Goal: Task Accomplishment & Management: Manage account settings

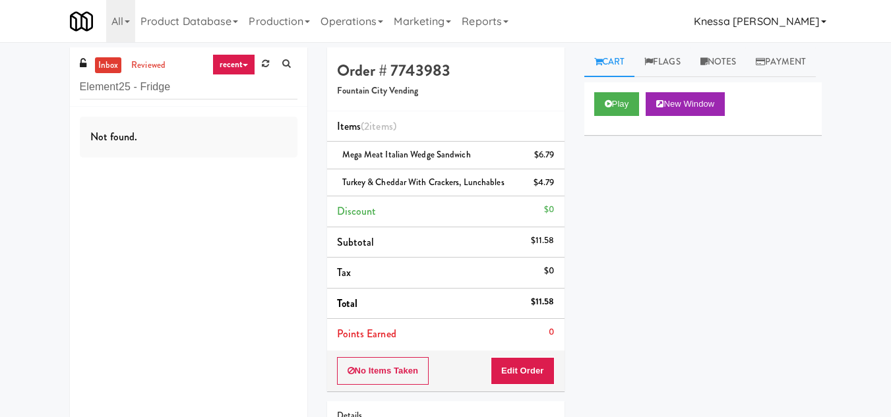
click at [786, 20] on link "Knessa [PERSON_NAME]" at bounding box center [760, 21] width 143 height 42
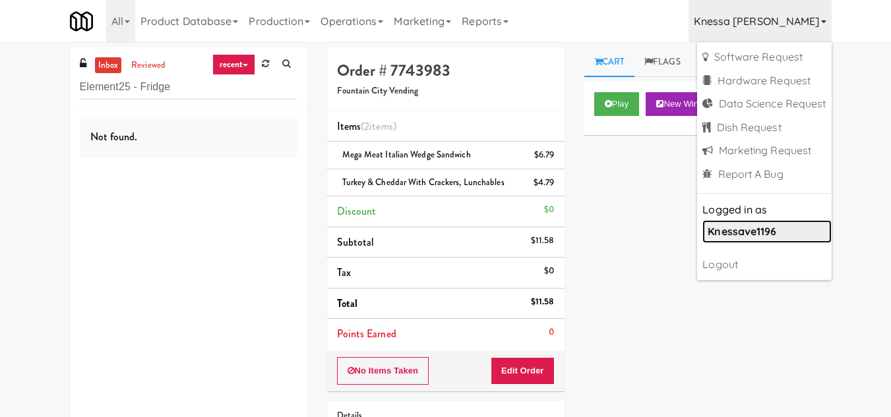
click at [743, 236] on b "knessave1196" at bounding box center [742, 231] width 69 height 13
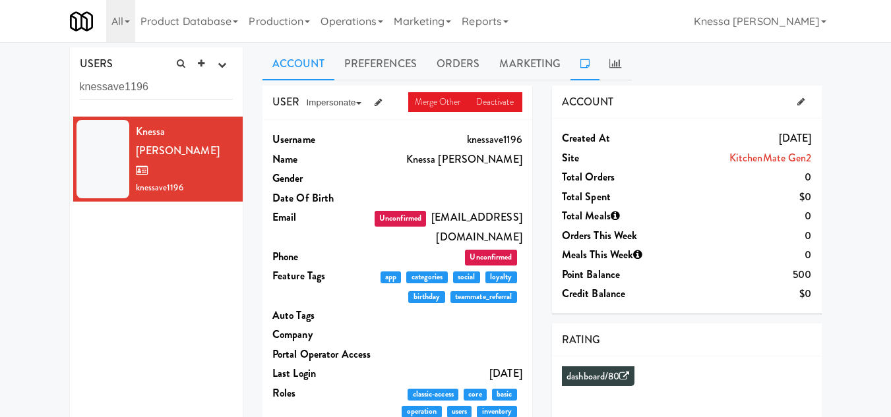
click at [584, 60] on icon at bounding box center [584, 63] width 9 height 11
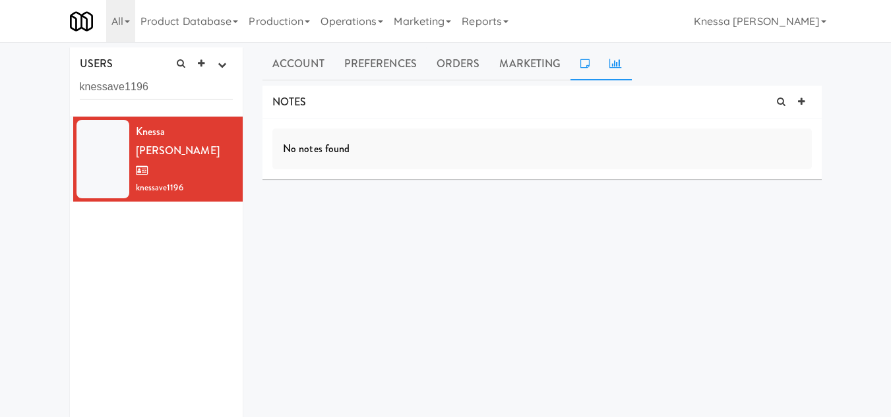
click at [607, 63] on link at bounding box center [615, 63] width 32 height 33
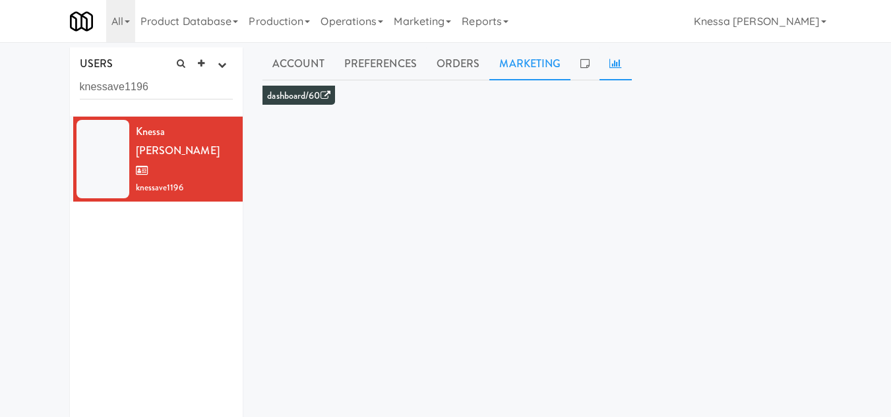
click at [536, 61] on link "Marketing" at bounding box center [529, 63] width 81 height 33
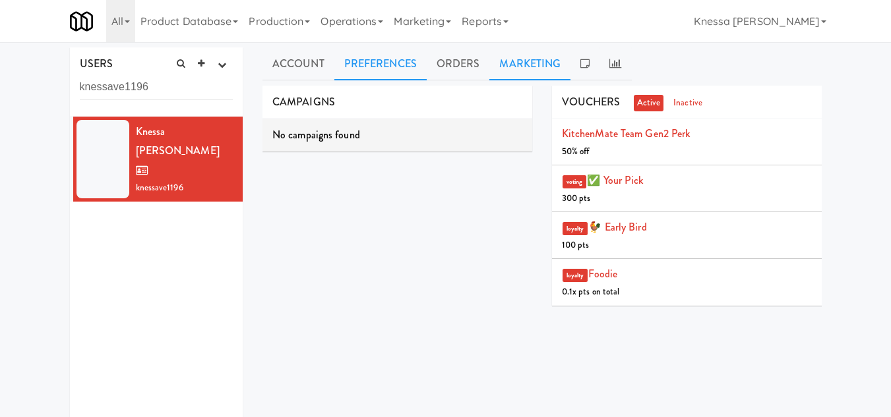
click at [422, 60] on link "Preferences" at bounding box center [380, 63] width 92 height 33
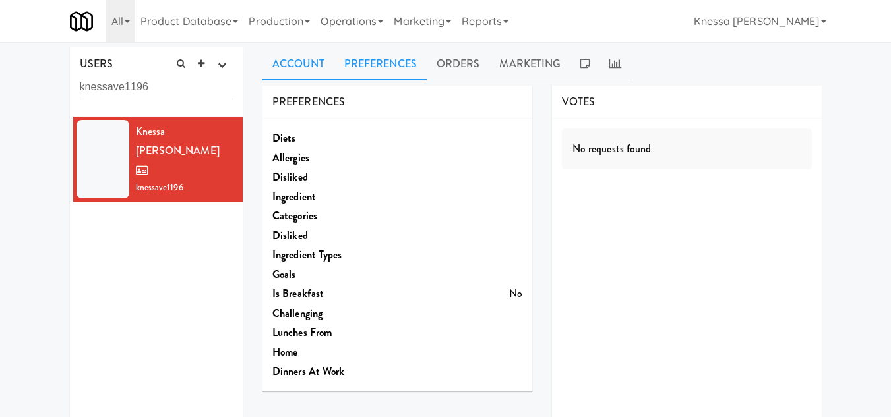
click at [294, 63] on link "Account" at bounding box center [298, 63] width 72 height 33
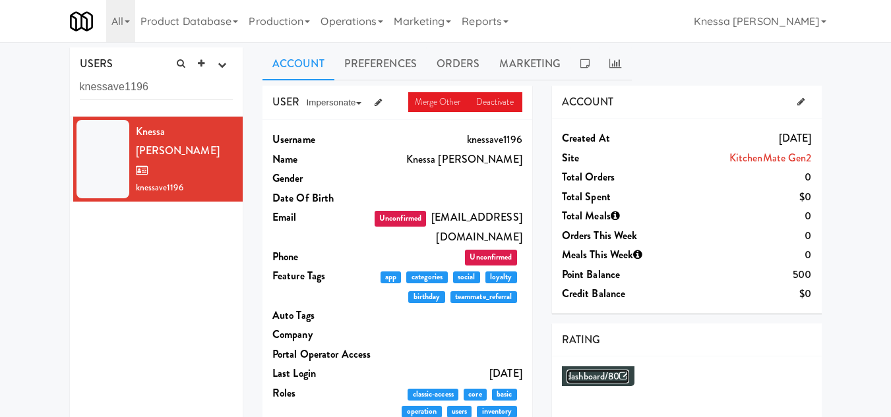
click at [622, 375] on link "dashboard/80" at bounding box center [598, 377] width 63 height 14
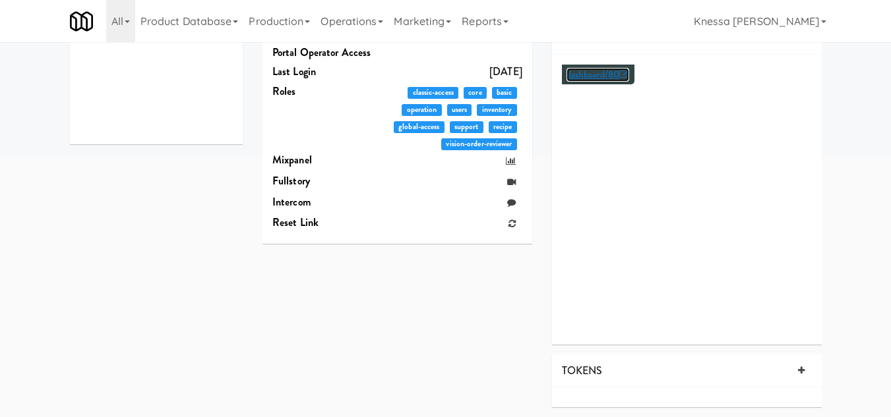
scroll to position [38, 0]
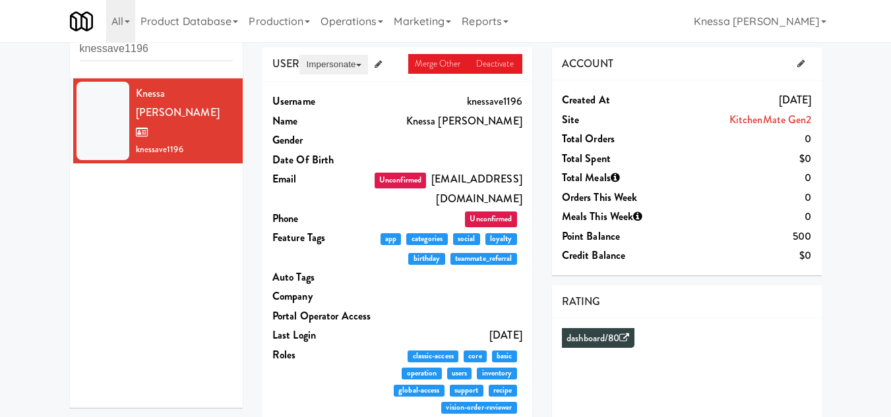
click at [350, 62] on button "Impersonate" at bounding box center [333, 65] width 68 height 20
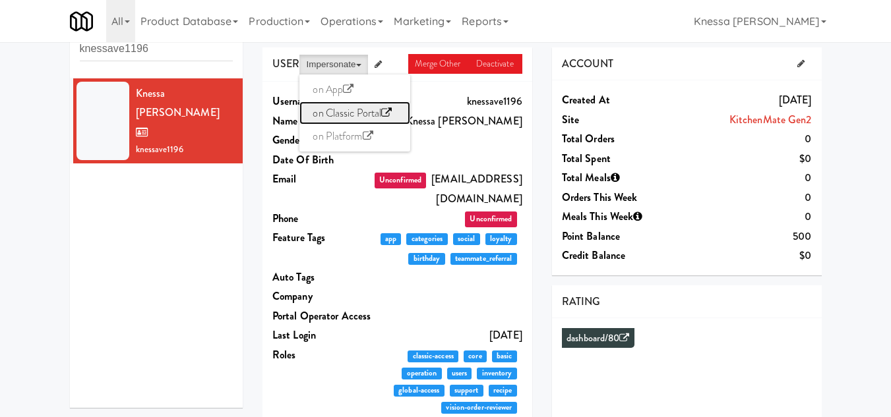
click at [392, 113] on icon at bounding box center [386, 112] width 11 height 11
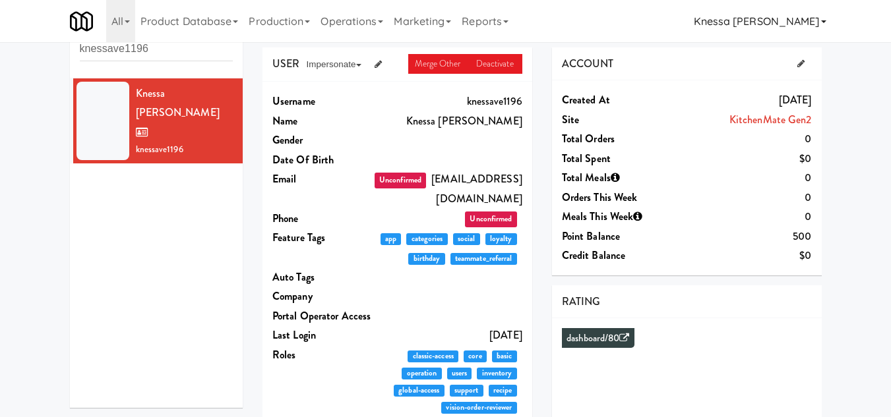
click at [823, 23] on icon at bounding box center [823, 21] width 5 height 3
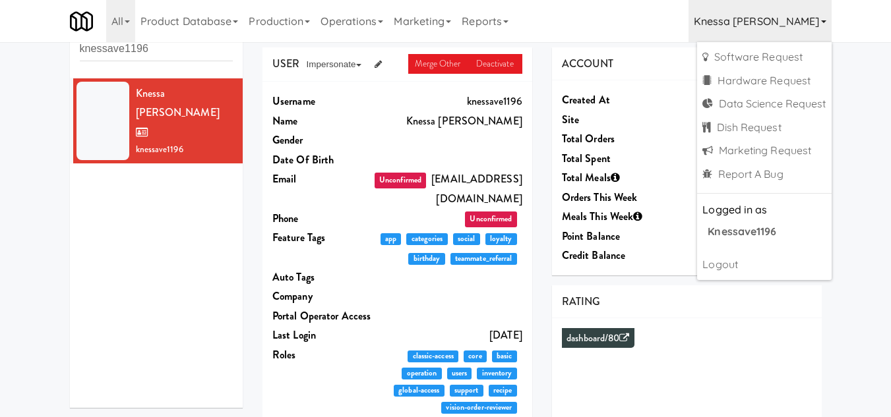
click at [811, 22] on link "Knessa [PERSON_NAME]" at bounding box center [760, 21] width 143 height 42
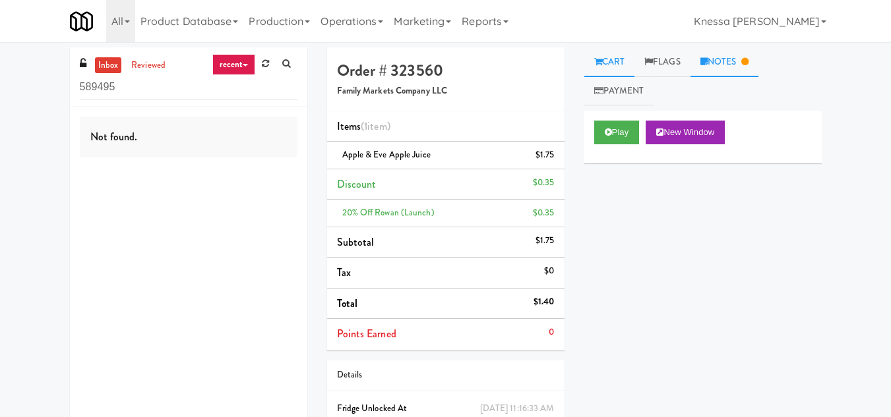
click at [719, 61] on link "Notes" at bounding box center [724, 62] width 69 height 30
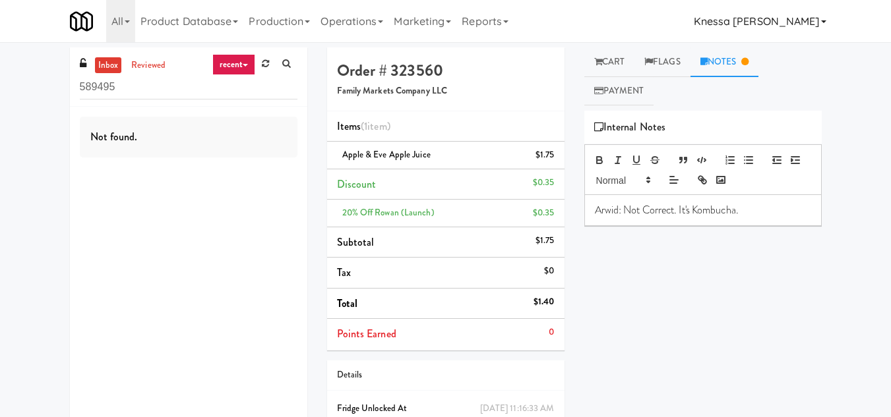
click at [781, 23] on link "Knessa [PERSON_NAME]" at bounding box center [760, 21] width 143 height 42
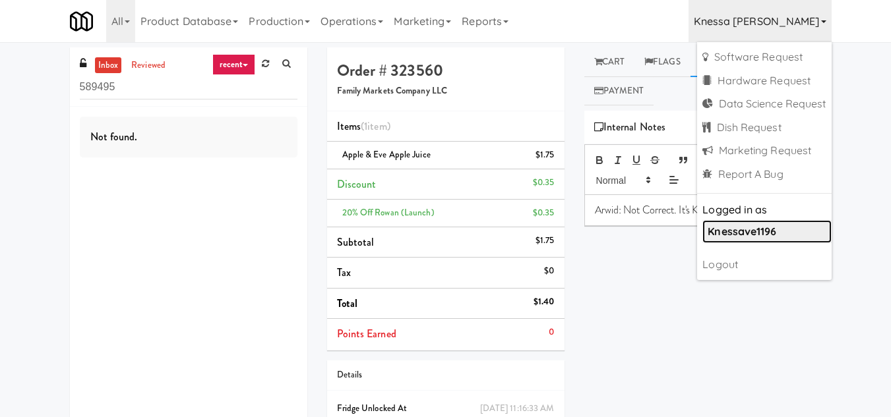
click at [754, 238] on link "knessave1196" at bounding box center [766, 232] width 129 height 24
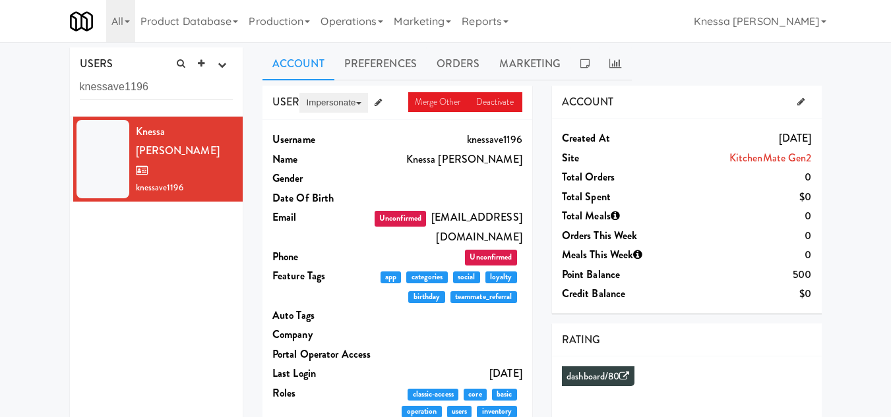
click at [355, 101] on button "Impersonate" at bounding box center [333, 103] width 68 height 20
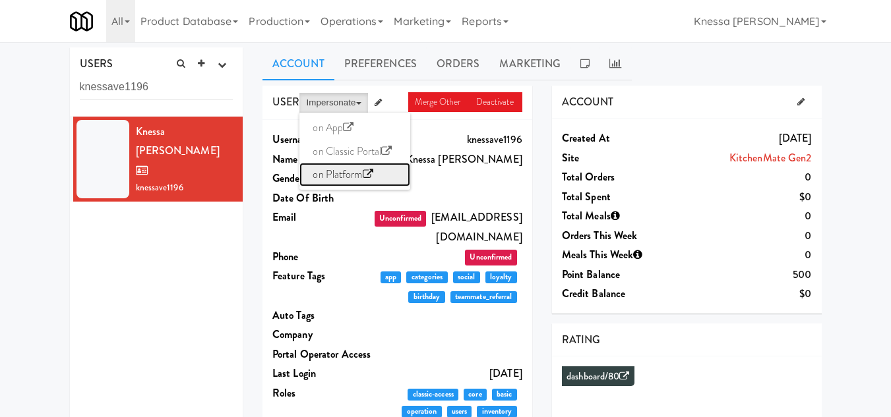
click at [363, 174] on link "on Platform" at bounding box center [354, 175] width 111 height 24
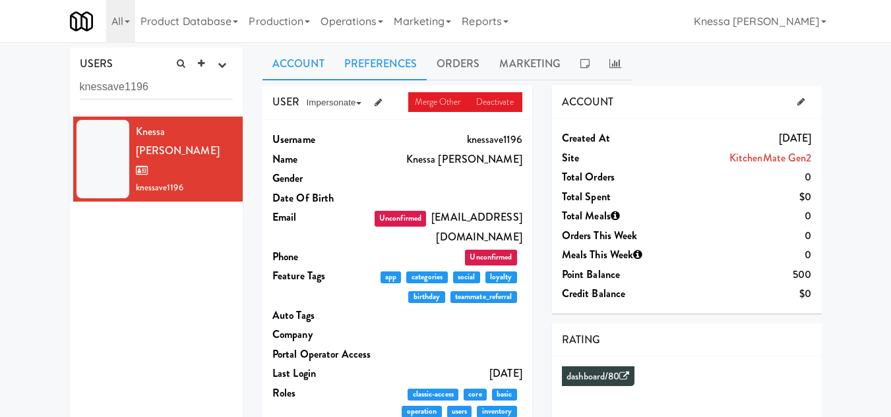
click at [389, 69] on link "Preferences" at bounding box center [380, 63] width 92 height 33
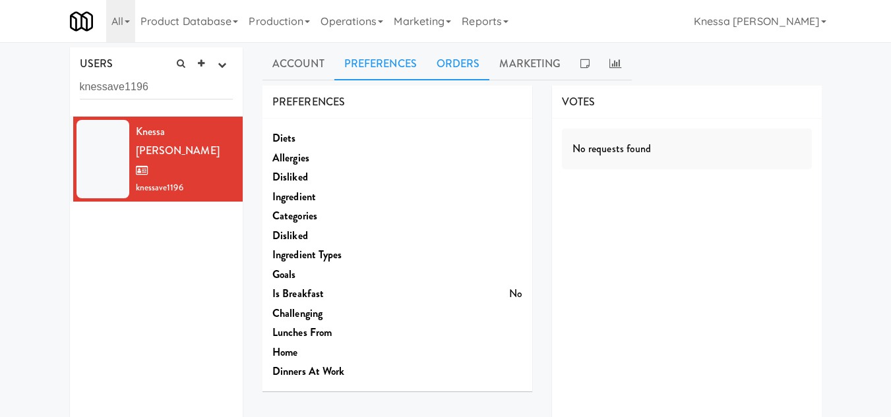
click at [441, 63] on link "Orders" at bounding box center [458, 63] width 63 height 33
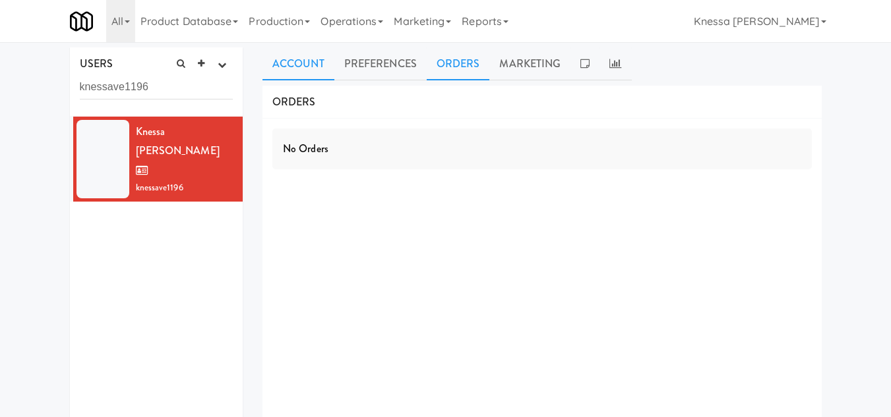
click at [311, 55] on link "Account" at bounding box center [298, 63] width 72 height 33
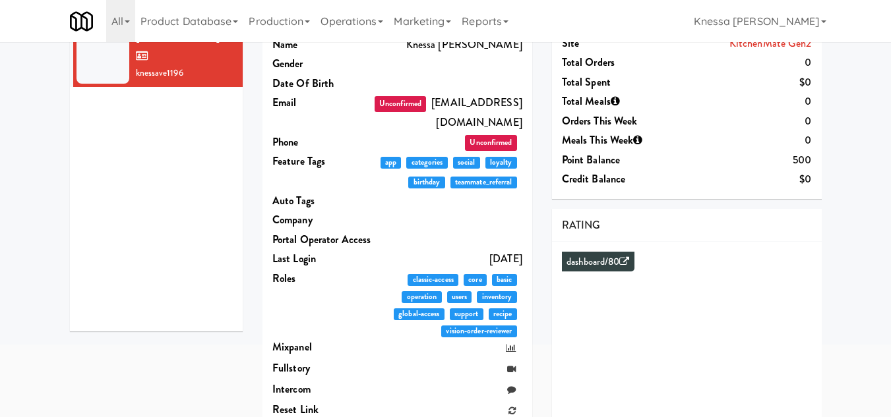
scroll to position [114, 0]
drag, startPoint x: 485, startPoint y: 168, endPoint x: 515, endPoint y: 169, distance: 30.4
click at [515, 177] on span "teammate_referral" at bounding box center [483, 183] width 67 height 12
click at [517, 195] on div "Username knessave1196 Name Knessa [PERSON_NAME] Gender Date Of Birth Email Unco…" at bounding box center [397, 219] width 270 height 426
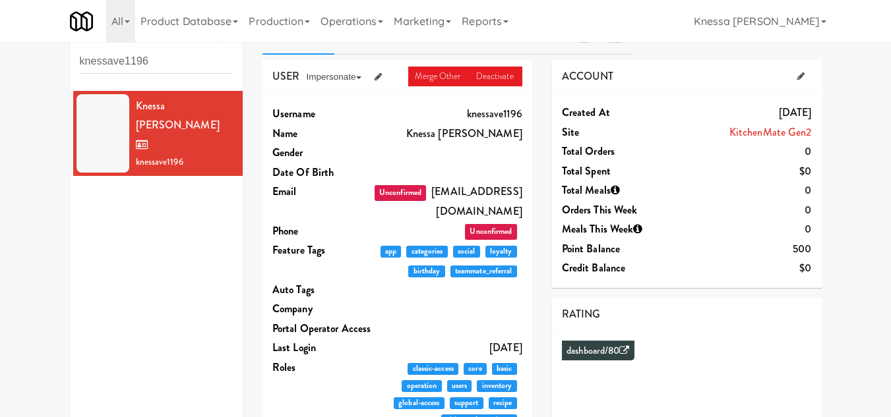
scroll to position [0, 0]
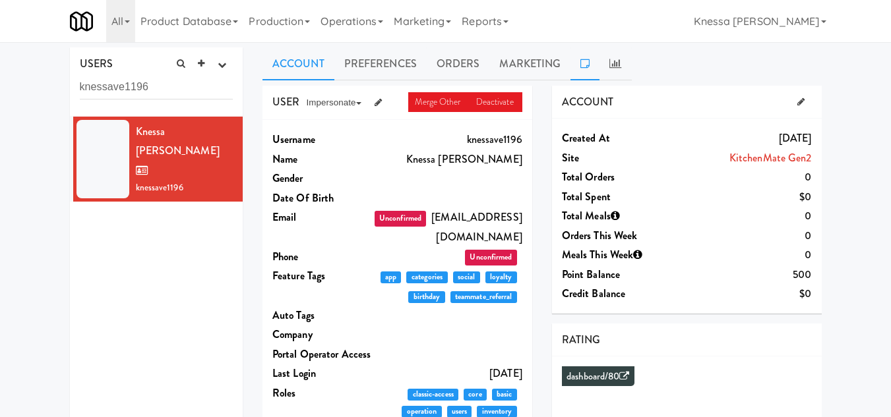
click at [585, 59] on icon at bounding box center [584, 63] width 9 height 11
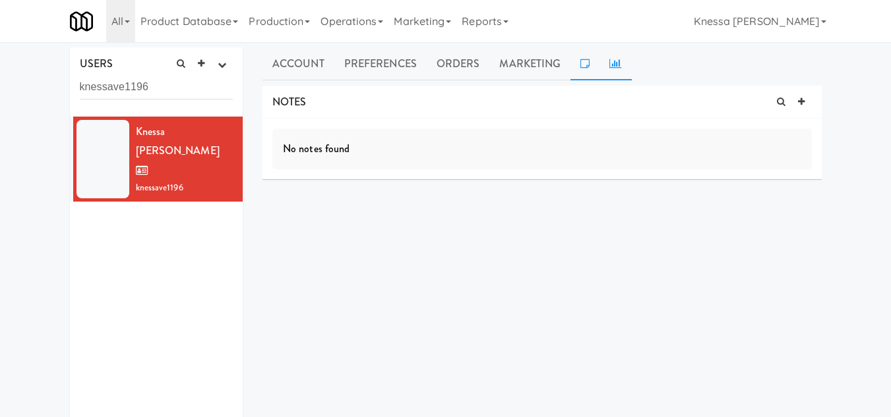
click at [623, 60] on link at bounding box center [615, 63] width 32 height 33
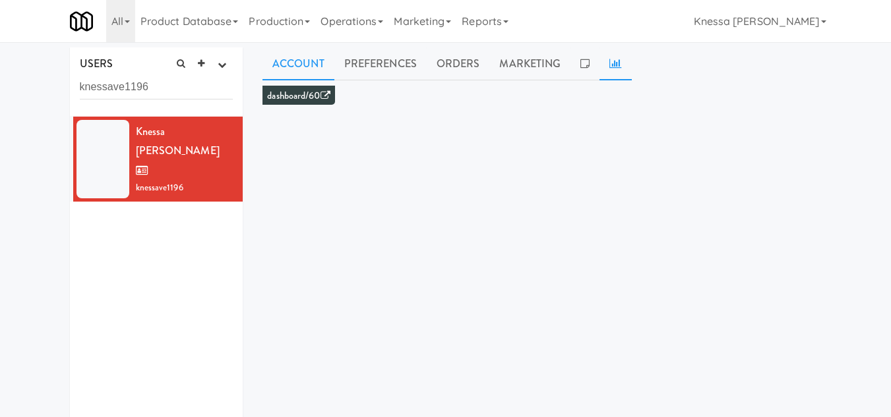
click at [321, 59] on link "Account" at bounding box center [298, 63] width 72 height 33
